Goal: Find specific page/section: Find specific page/section

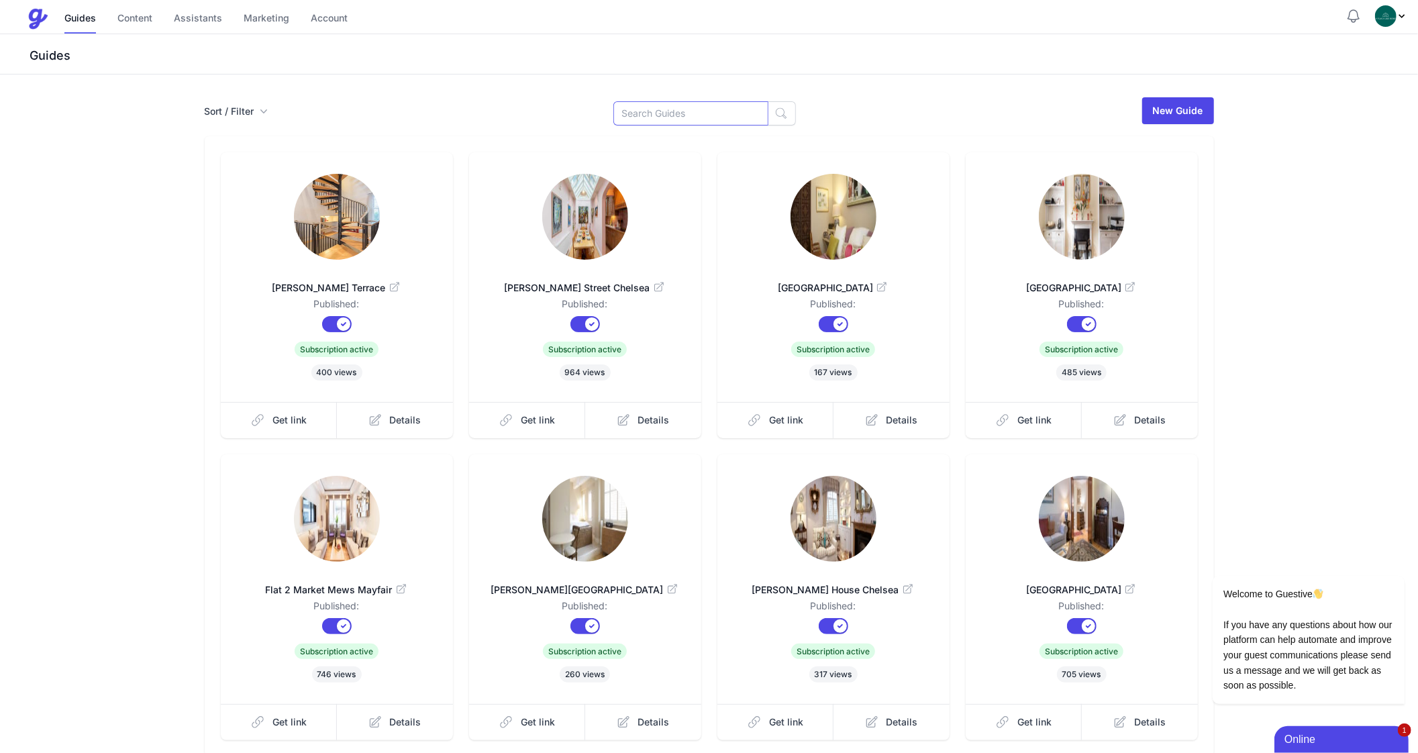
click at [658, 109] on input at bounding box center [690, 113] width 155 height 24
type input "Blith"
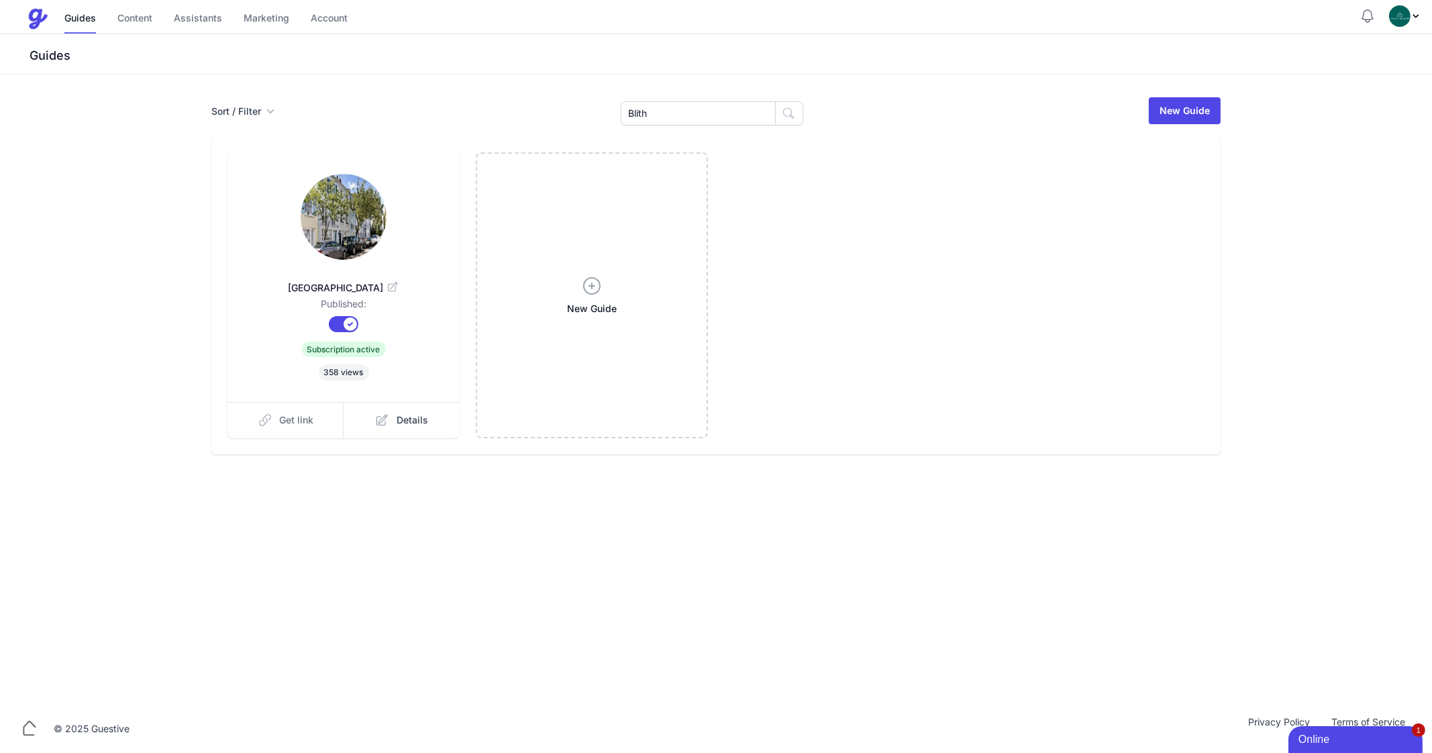
click at [282, 421] on span "Get link" at bounding box center [297, 419] width 34 height 13
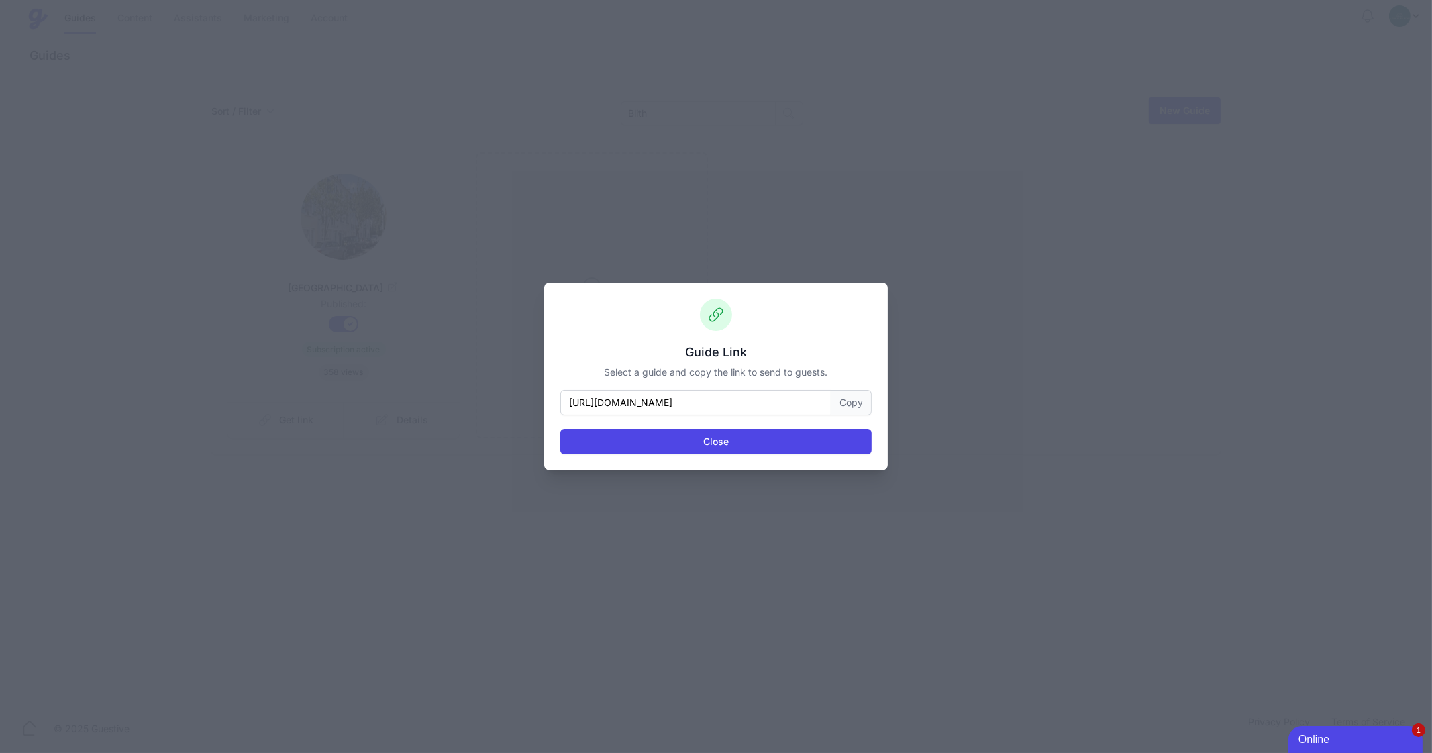
click at [852, 403] on button "Copy" at bounding box center [851, 403] width 40 height 26
click at [858, 403] on button "Copy" at bounding box center [851, 403] width 40 height 26
click at [708, 438] on button "Close" at bounding box center [715, 442] width 311 height 26
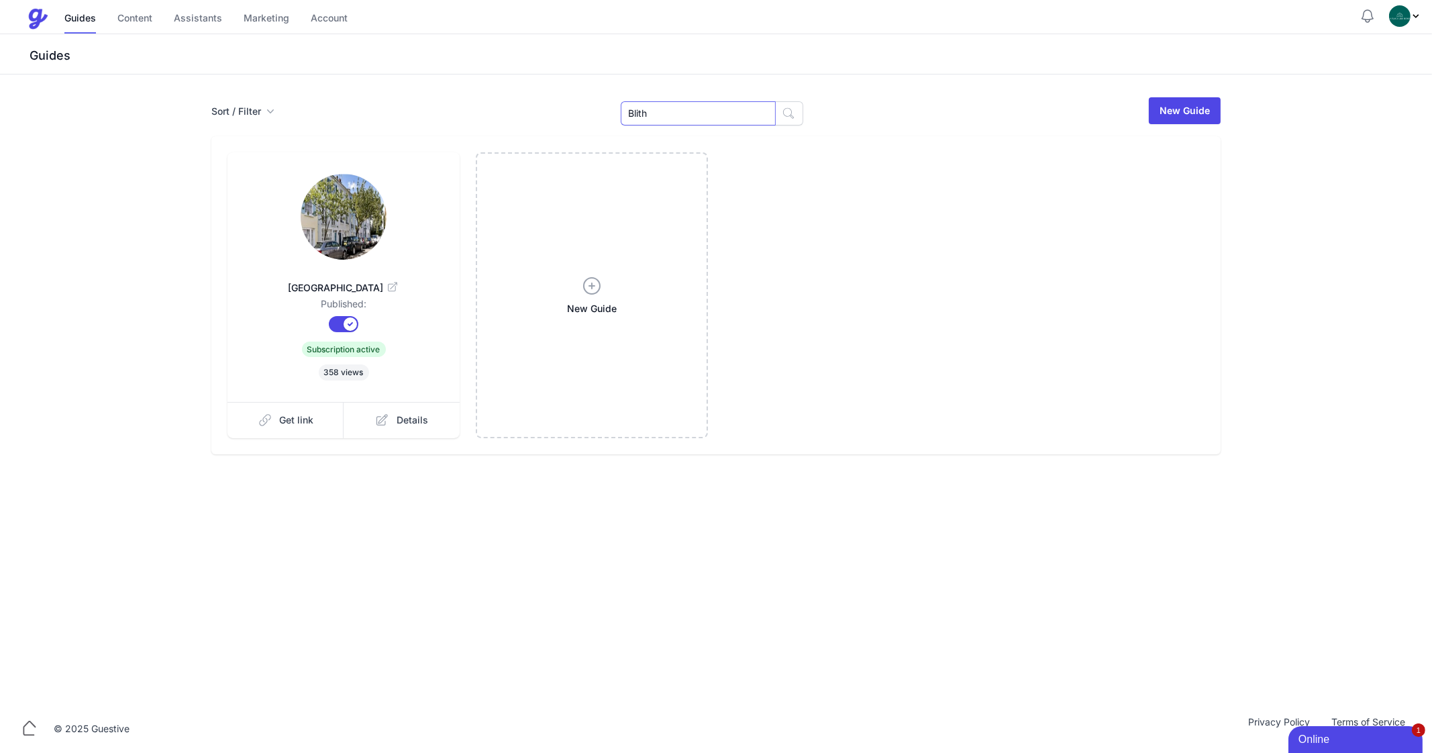
click at [656, 109] on input "Blith" at bounding box center [698, 113] width 155 height 24
type input "Lexh"
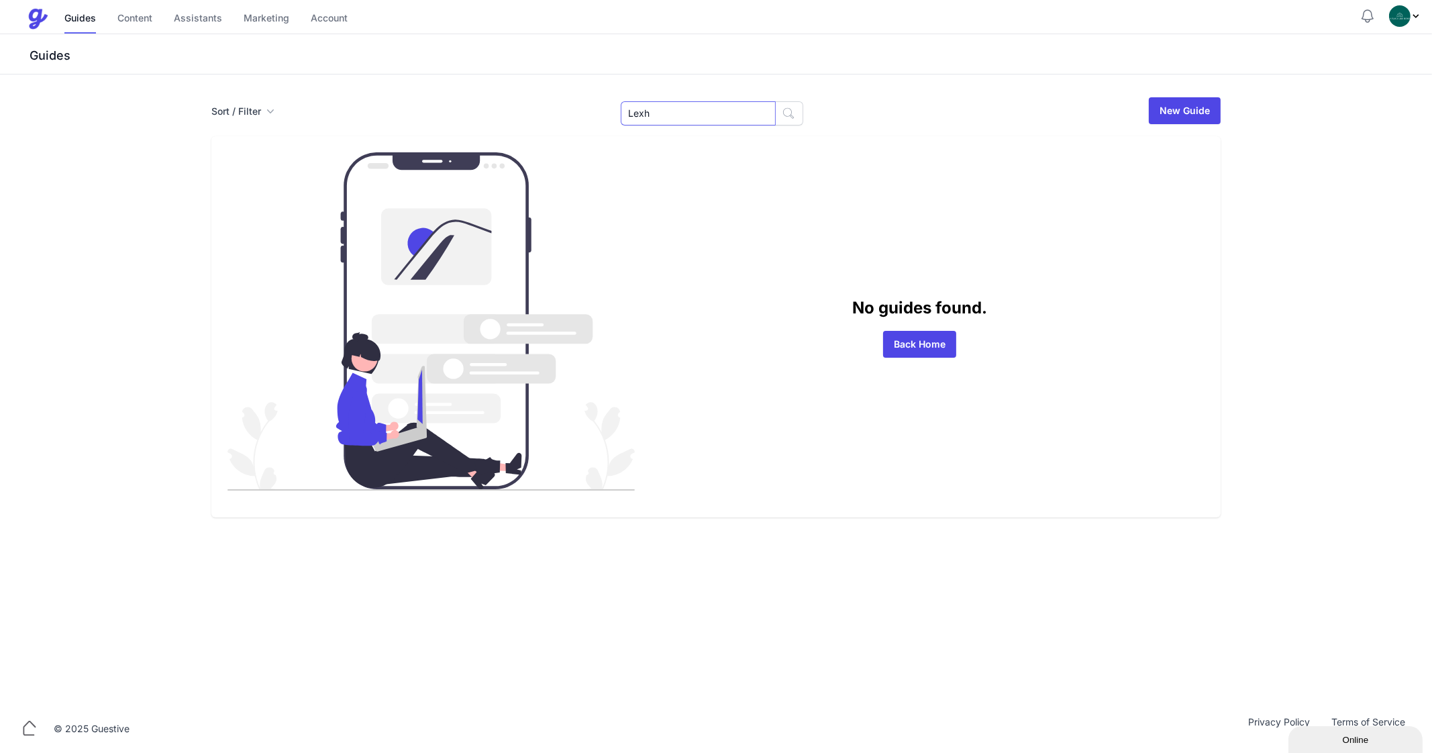
click at [676, 120] on input "Lexh" at bounding box center [698, 113] width 155 height 24
type input "150"
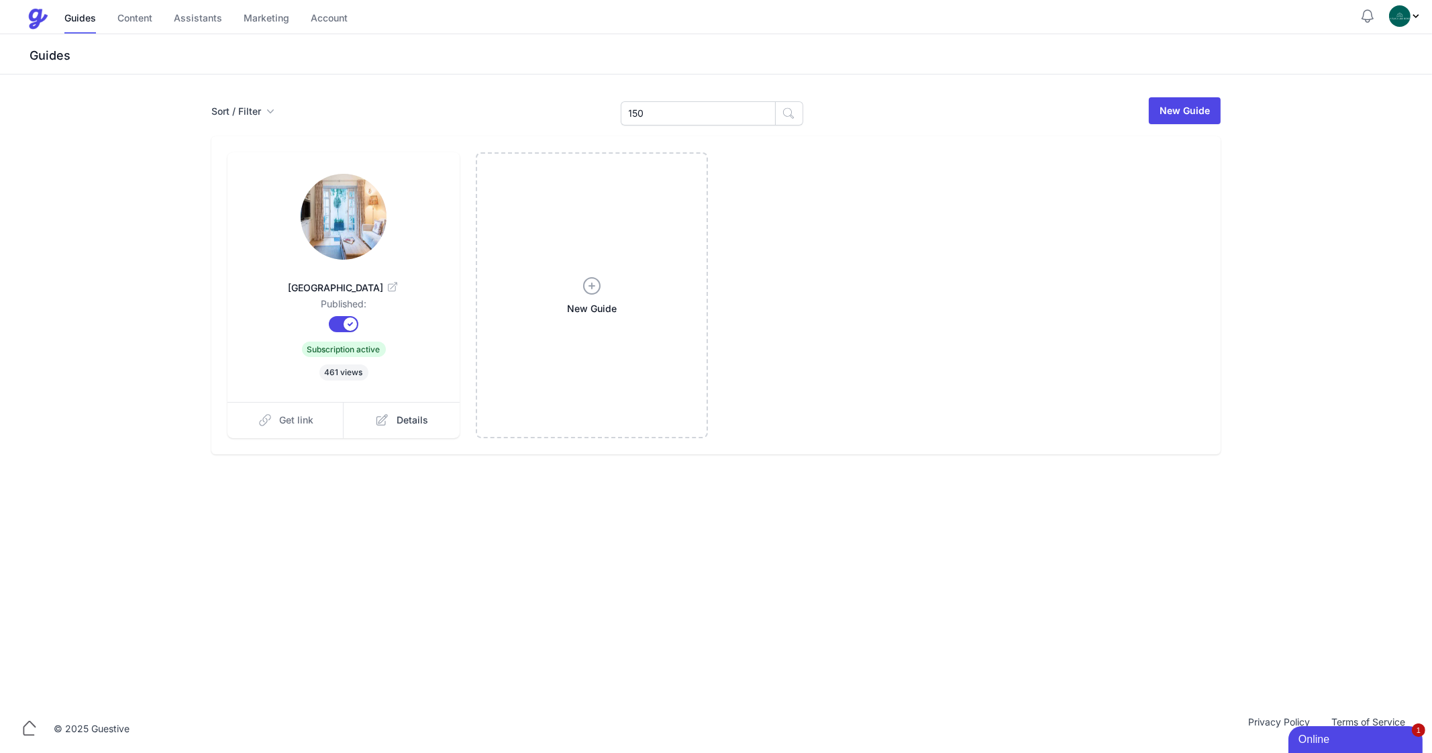
click at [291, 426] on span "Get link" at bounding box center [297, 419] width 34 height 13
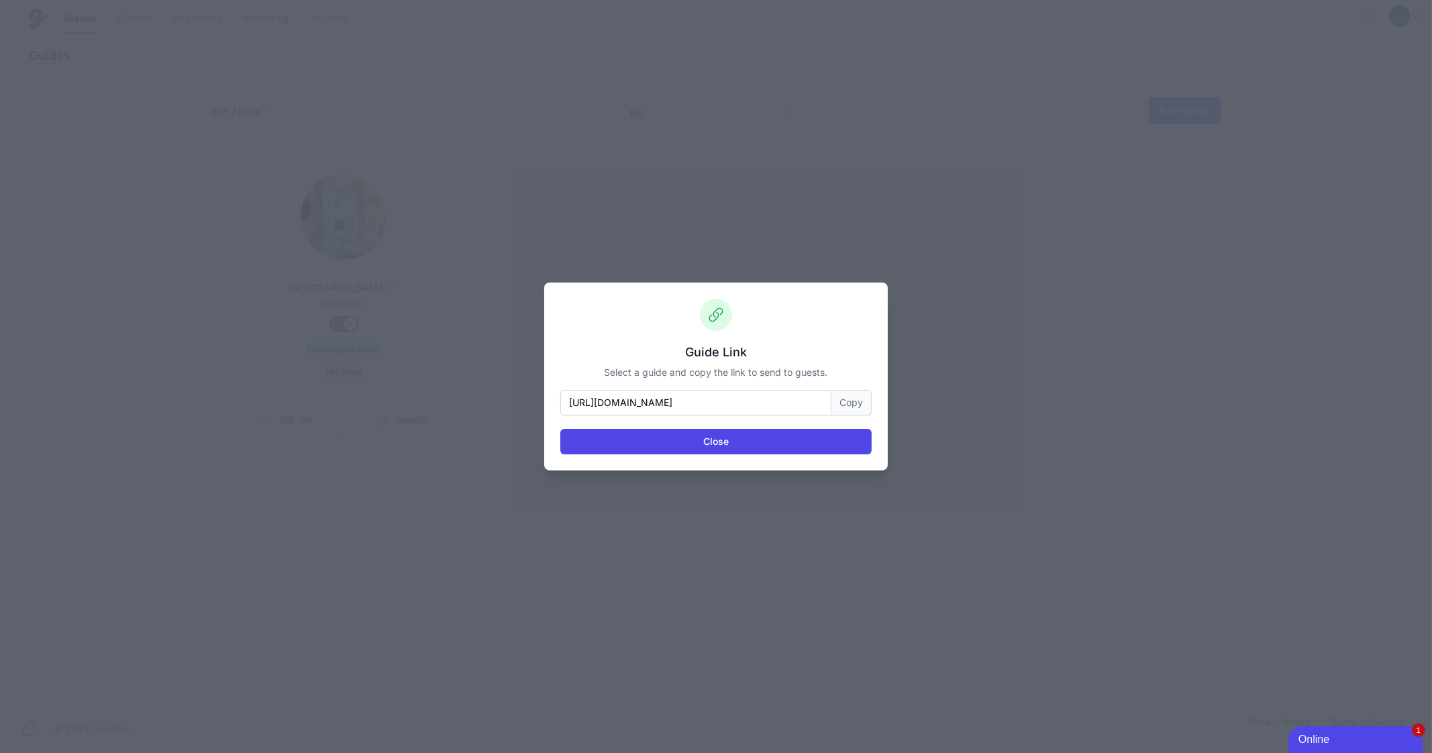
click at [849, 401] on button "Copy" at bounding box center [851, 403] width 40 height 26
click at [741, 436] on button "Close" at bounding box center [715, 442] width 311 height 26
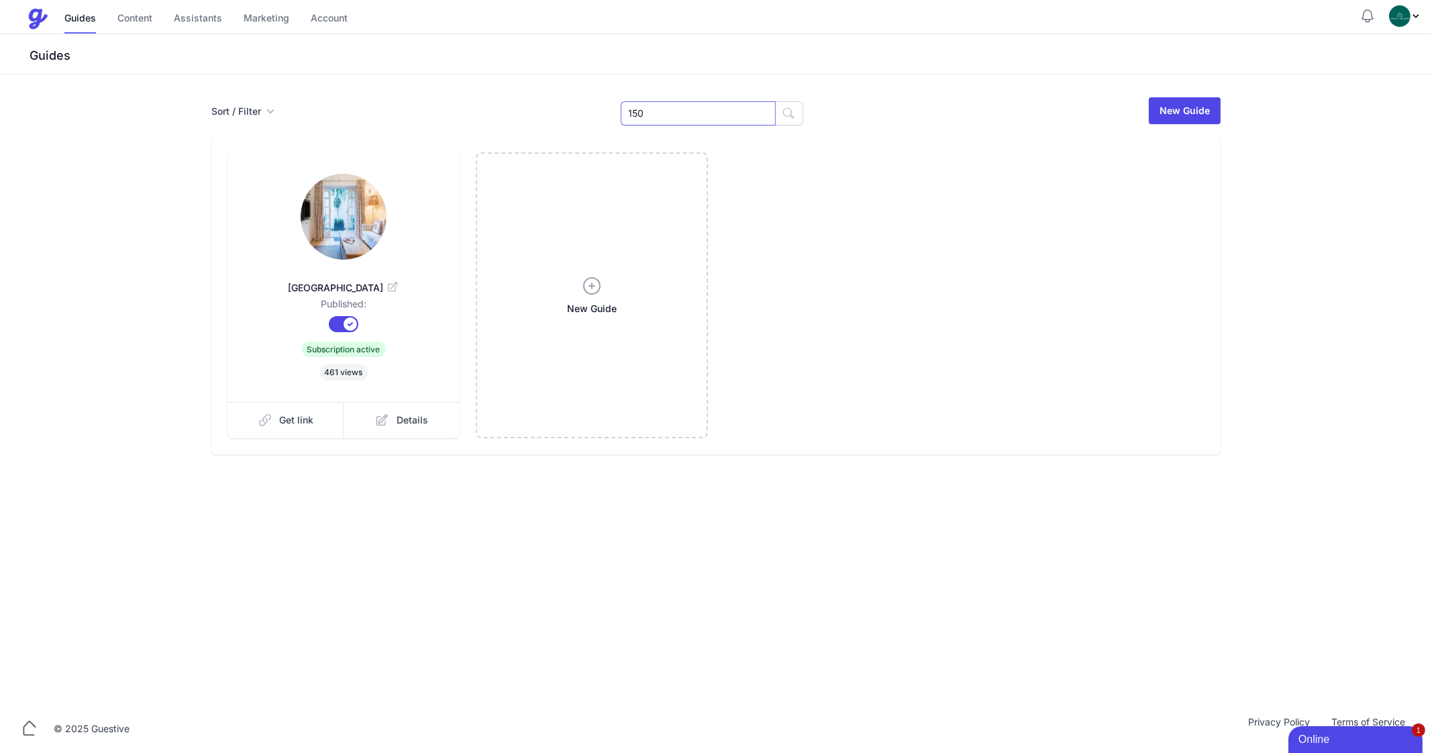
click at [658, 117] on input "150" at bounding box center [698, 113] width 155 height 24
type input "Cathc"
click at [296, 414] on span "Get link" at bounding box center [297, 419] width 34 height 13
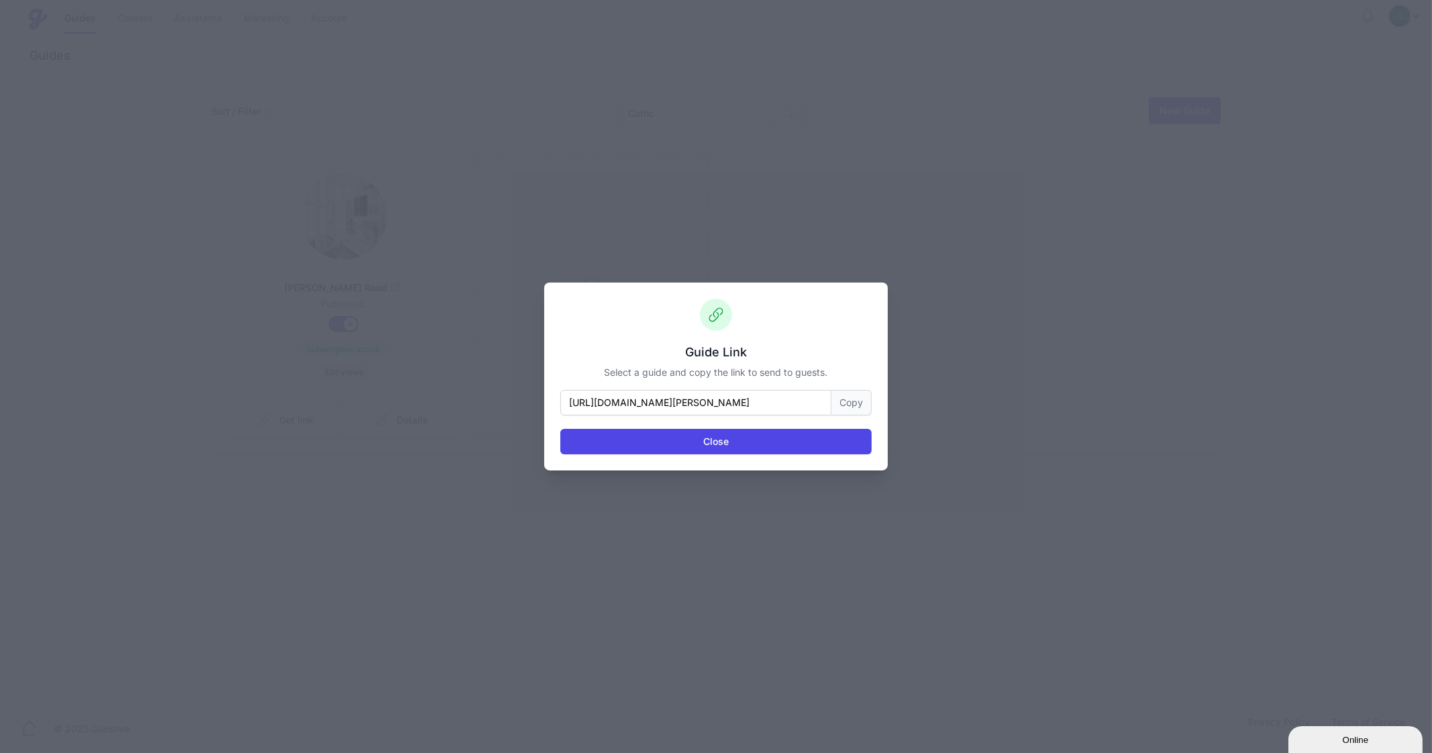
click at [858, 408] on button "Copy" at bounding box center [851, 403] width 40 height 26
